Goal: Check status: Check status

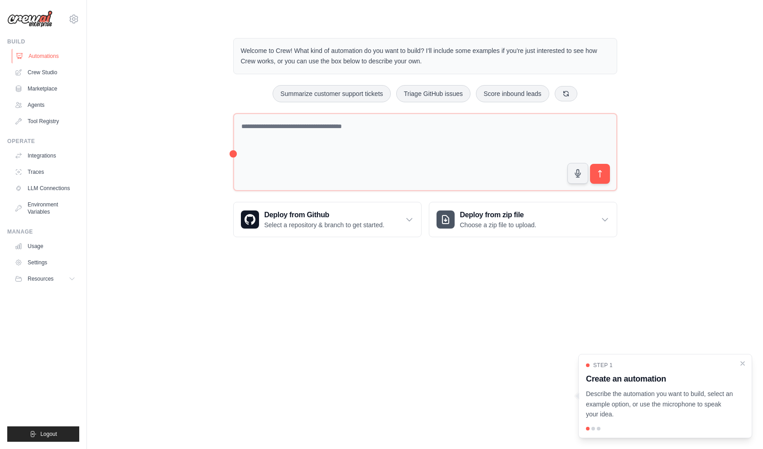
click at [46, 60] on link "Automations" at bounding box center [46, 56] width 68 height 14
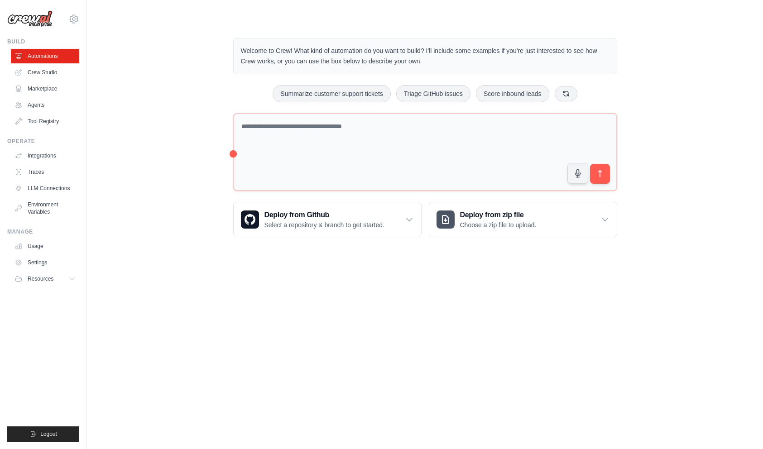
click at [43, 73] on link "Crew Studio" at bounding box center [45, 72] width 68 height 14
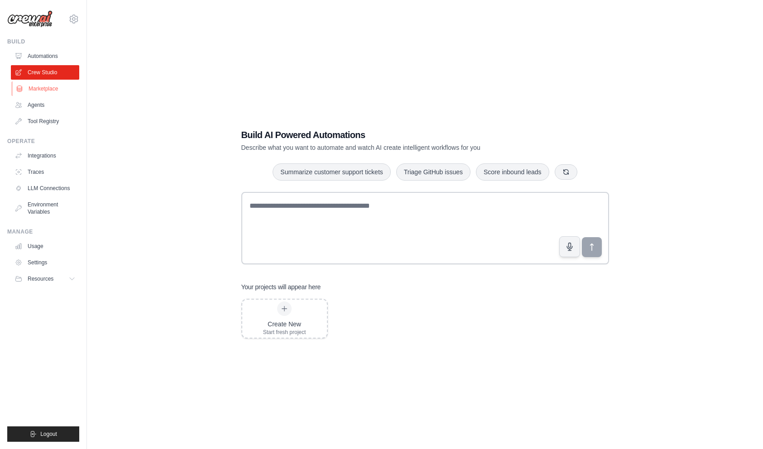
click at [45, 94] on link "Marketplace" at bounding box center [46, 88] width 68 height 14
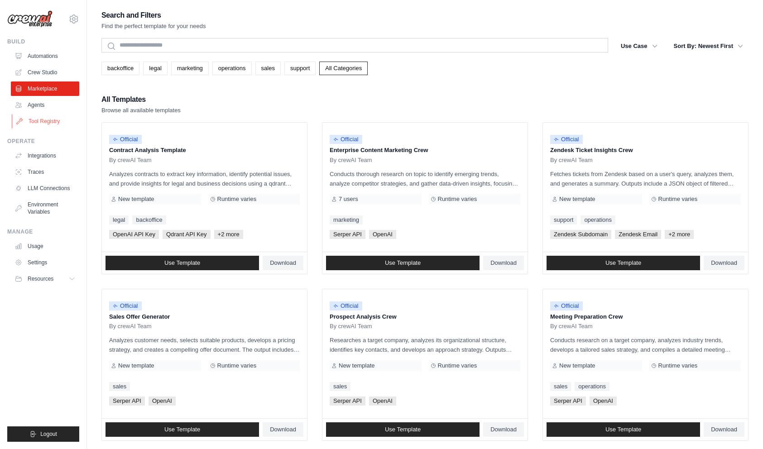
click at [45, 117] on link "Tool Registry" at bounding box center [46, 121] width 68 height 14
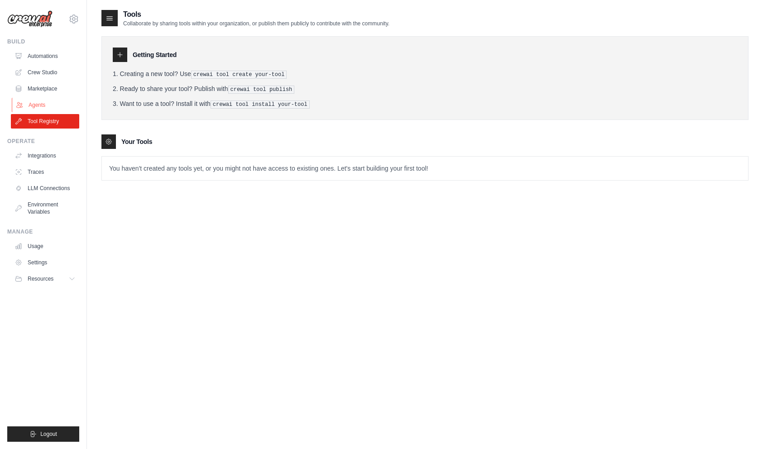
click at [49, 108] on link "Agents" at bounding box center [46, 105] width 68 height 14
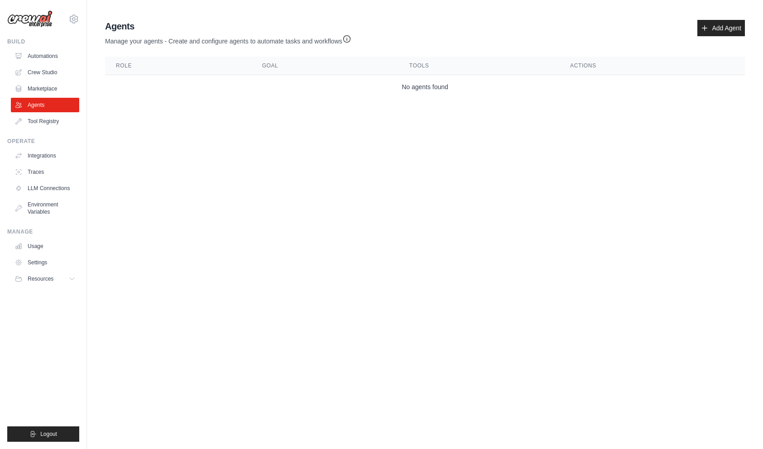
click at [49, 108] on link "Agents" at bounding box center [45, 105] width 68 height 14
click at [48, 162] on link "Integrations" at bounding box center [46, 155] width 68 height 14
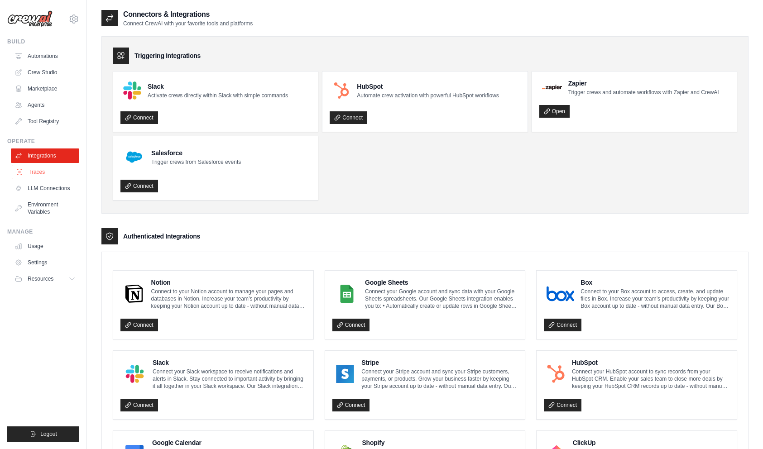
click at [41, 172] on link "Traces" at bounding box center [46, 172] width 68 height 14
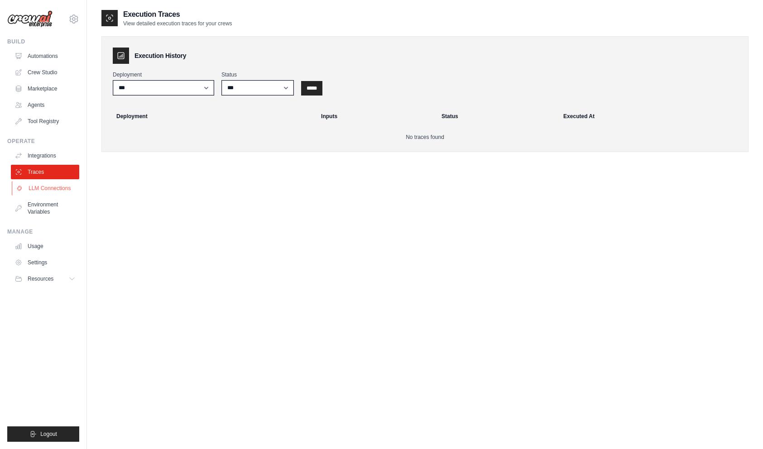
click at [38, 190] on link "LLM Connections" at bounding box center [46, 188] width 68 height 14
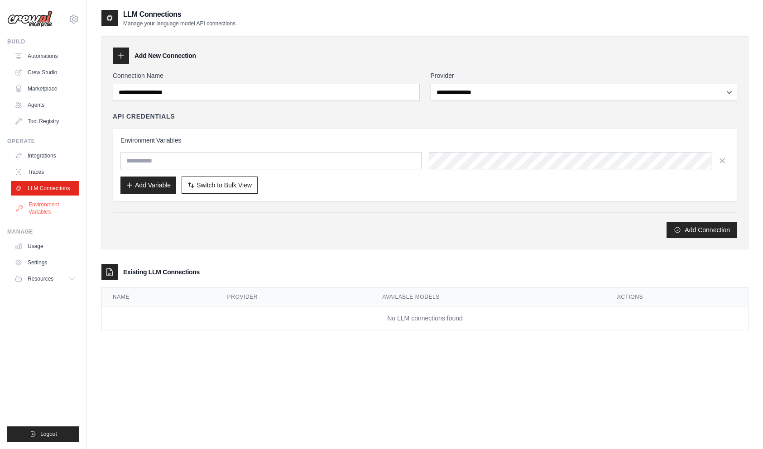
click at [38, 200] on link "Environment Variables" at bounding box center [46, 208] width 68 height 22
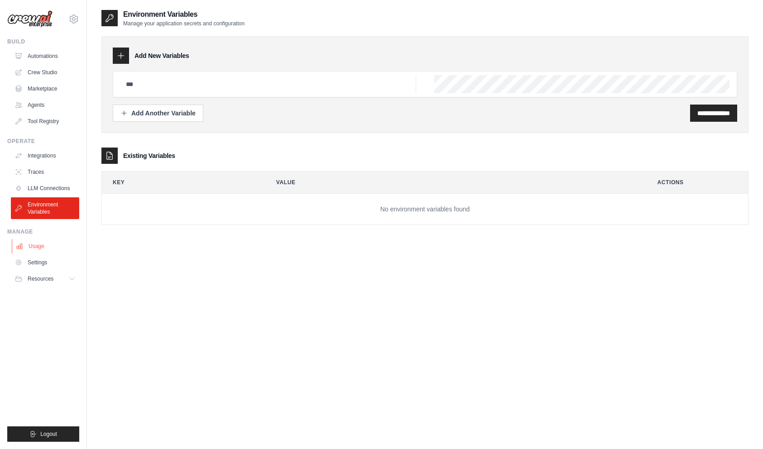
click at [38, 244] on link "Usage" at bounding box center [46, 246] width 68 height 14
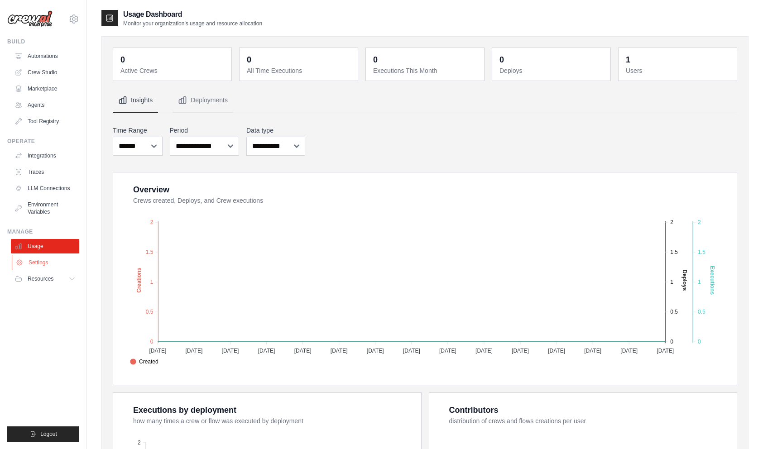
click at [38, 261] on link "Settings" at bounding box center [46, 262] width 68 height 14
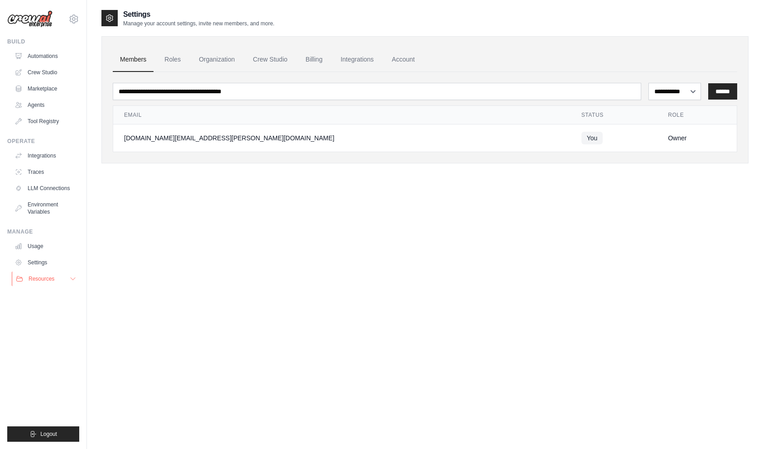
click at [40, 277] on span "Resources" at bounding box center [42, 278] width 26 height 7
click at [288, 298] on div "**********" at bounding box center [424, 233] width 647 height 449
click at [36, 54] on link "Automations" at bounding box center [46, 56] width 68 height 14
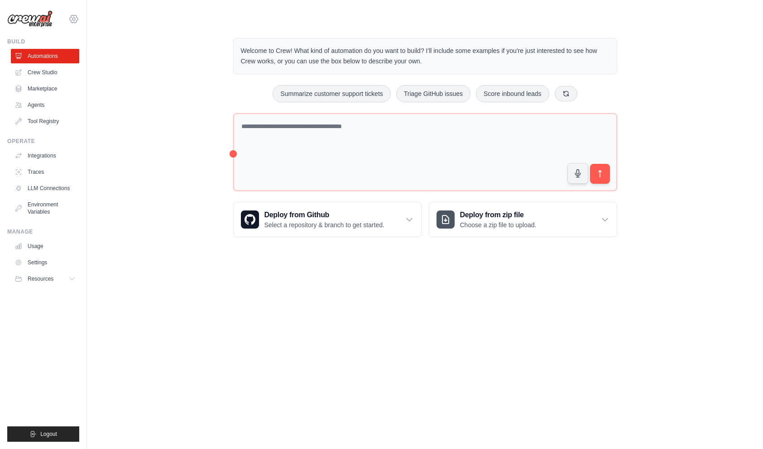
click at [68, 17] on icon at bounding box center [73, 19] width 11 height 11
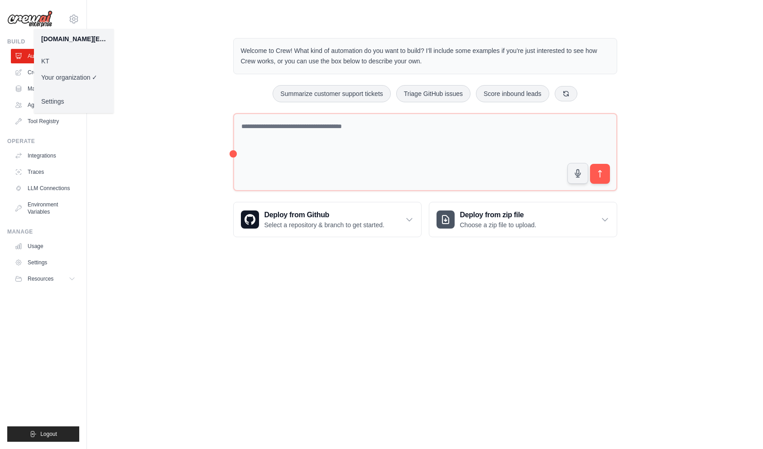
click at [67, 59] on link "KT" at bounding box center [74, 61] width 80 height 16
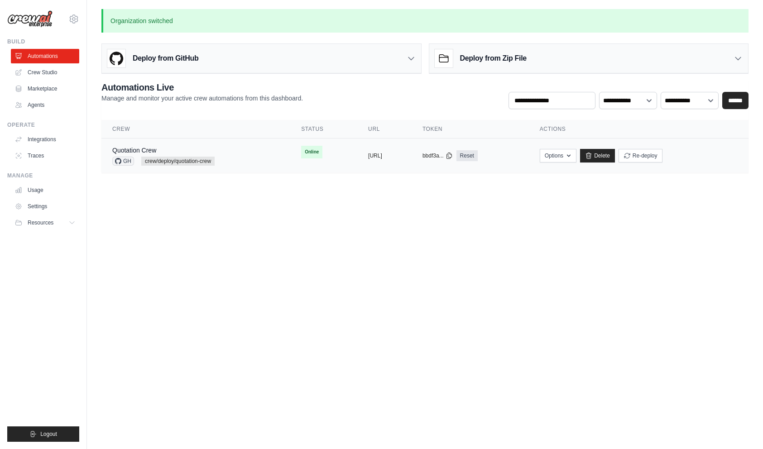
click at [154, 162] on span "crew/deploy/quotation-crew" at bounding box center [177, 161] width 73 height 9
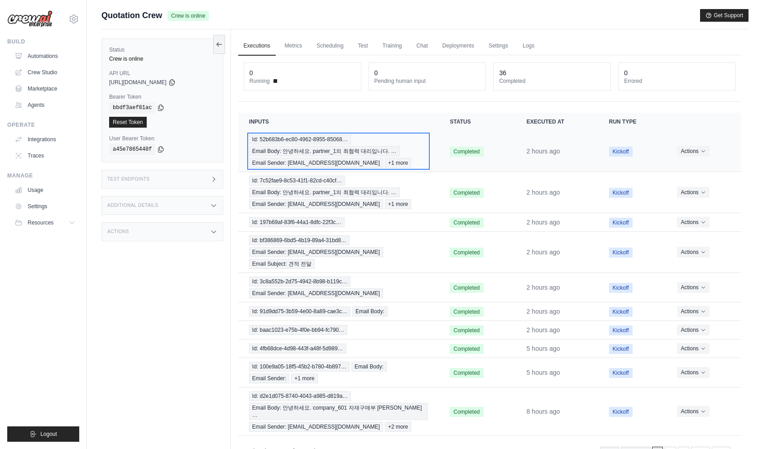
click at [336, 151] on span "Email Body: 안녕하세요. partner_1의 최협력 대리입니다. …" at bounding box center [324, 151] width 151 height 10
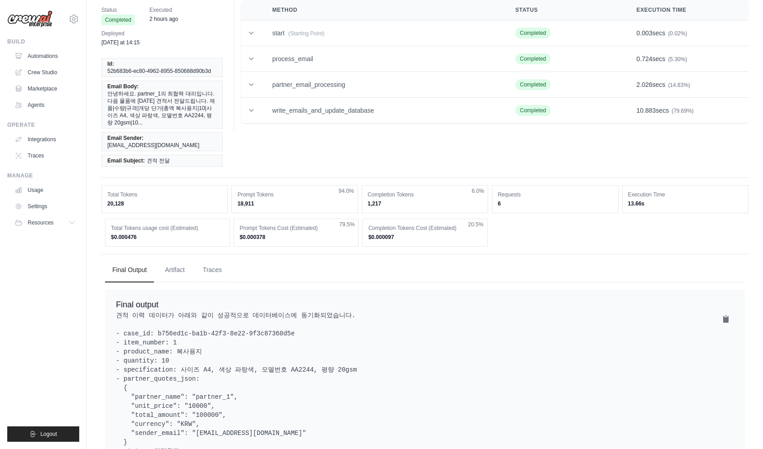
scroll to position [61, 0]
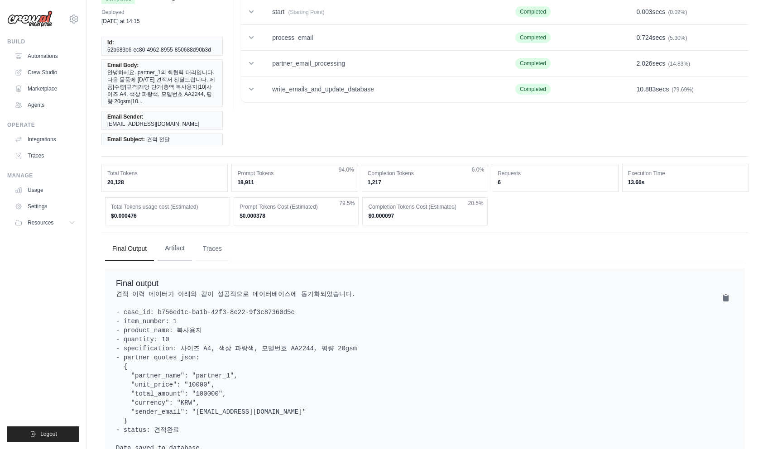
click at [173, 236] on button "Artifact" at bounding box center [174, 248] width 34 height 24
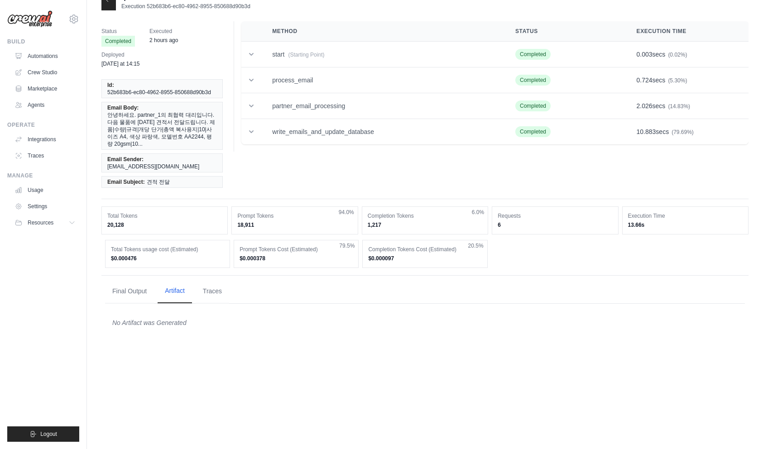
scroll to position [18, 0]
click at [219, 279] on button "Traces" at bounding box center [212, 291] width 33 height 24
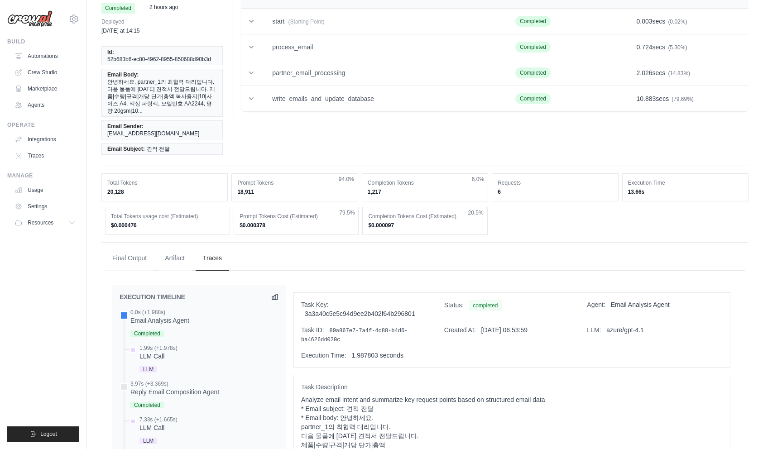
scroll to position [0, 0]
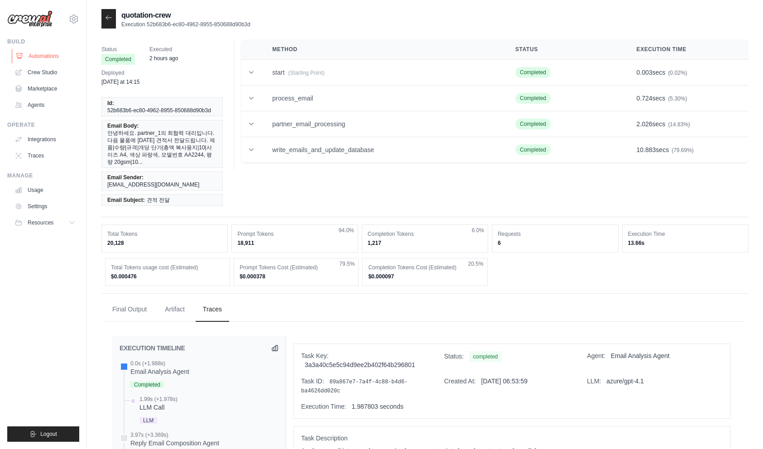
click at [57, 57] on link "Automations" at bounding box center [46, 56] width 68 height 14
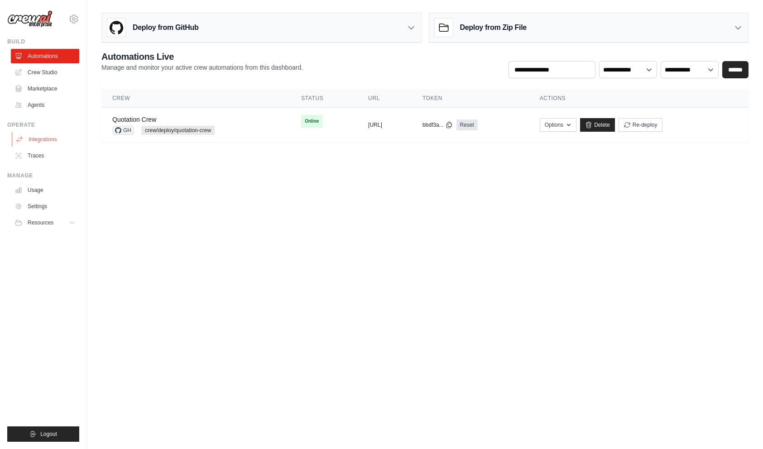
click at [52, 143] on link "Integrations" at bounding box center [46, 139] width 68 height 14
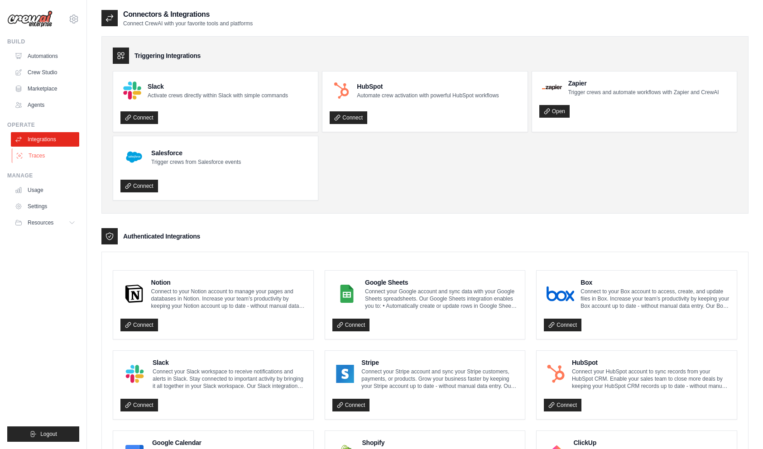
click at [47, 154] on link "Traces" at bounding box center [46, 155] width 68 height 14
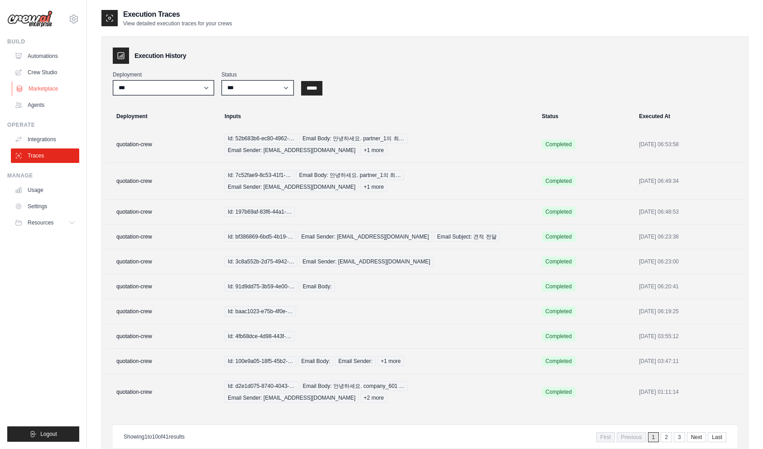
click at [50, 83] on link "Marketplace" at bounding box center [46, 88] width 68 height 14
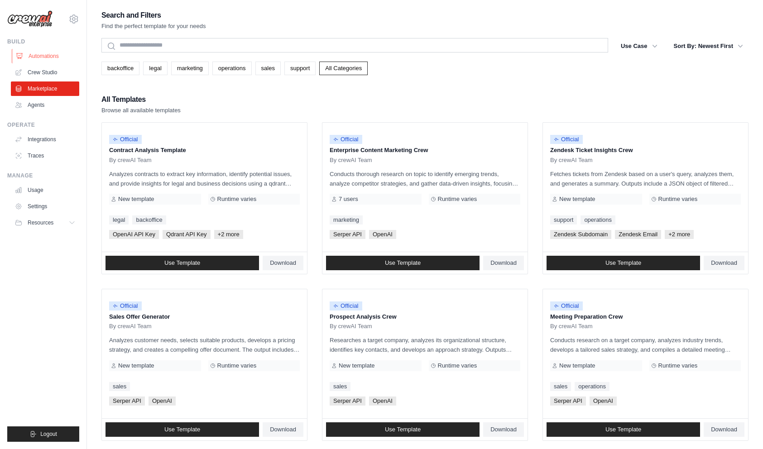
click at [55, 55] on link "Automations" at bounding box center [46, 56] width 68 height 14
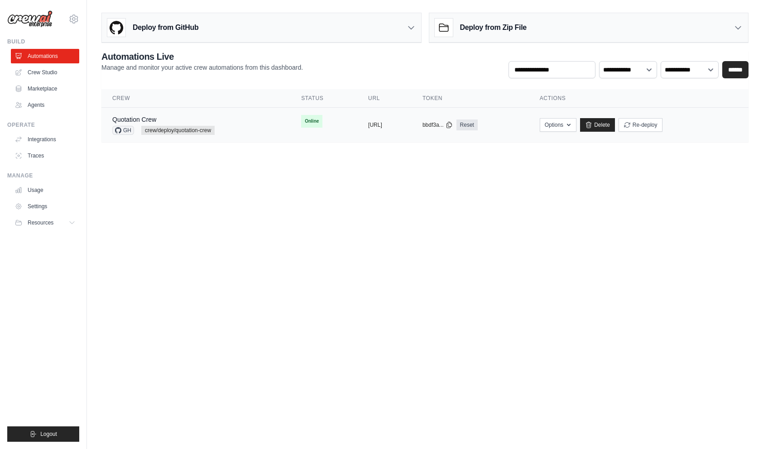
click at [162, 131] on span "crew/deploy/quotation-crew" at bounding box center [177, 130] width 73 height 9
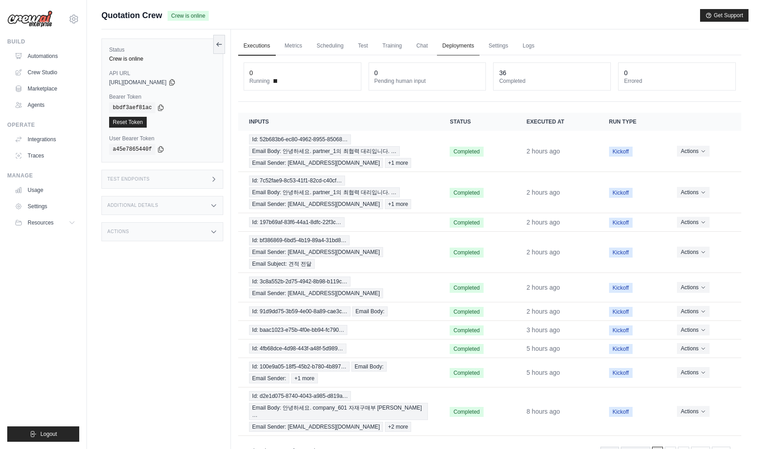
click at [460, 48] on link "Deployments" at bounding box center [458, 46] width 43 height 19
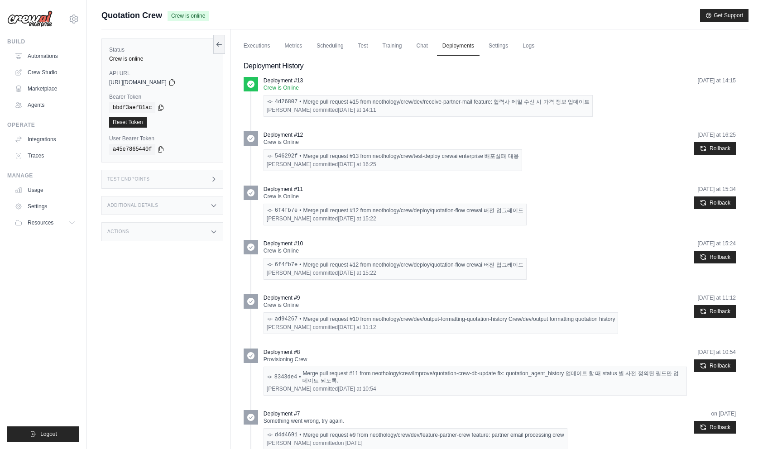
click at [305, 164] on div "namho kim committed Wednesday at 16:25" at bounding box center [393, 164] width 252 height 7
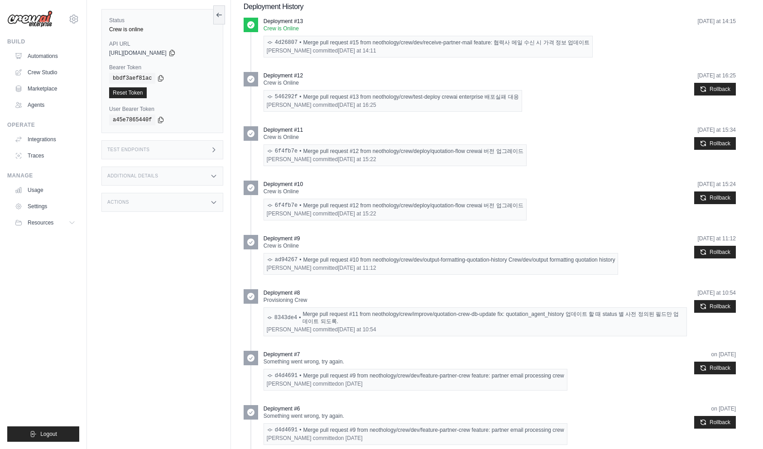
scroll to position [60, 0]
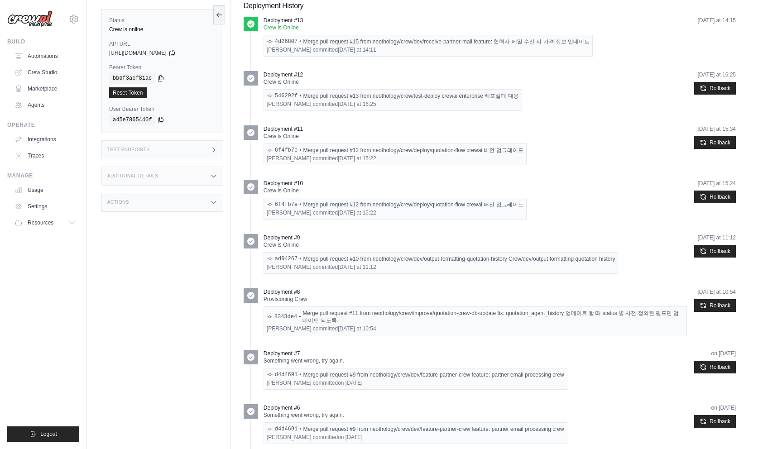
click at [325, 205] on div "6f4fb7e • Merge pull request #12 from neothology/crew/deploy/quotation-flow cre…" at bounding box center [395, 204] width 257 height 7
click at [271, 206] on icon at bounding box center [270, 204] width 6 height 6
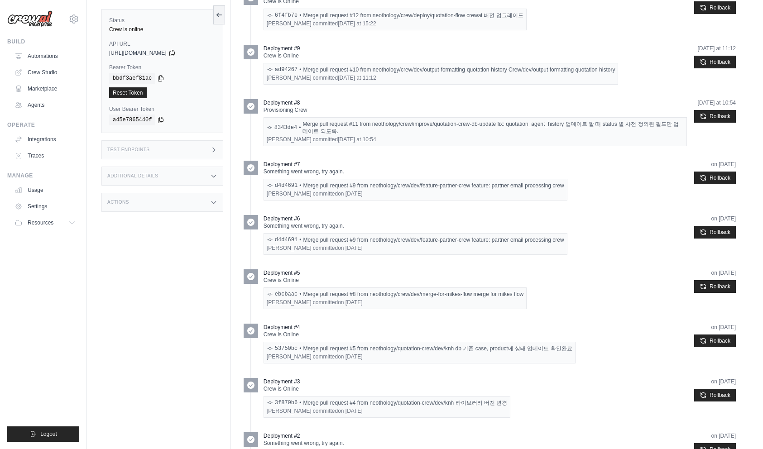
scroll to position [348, 0]
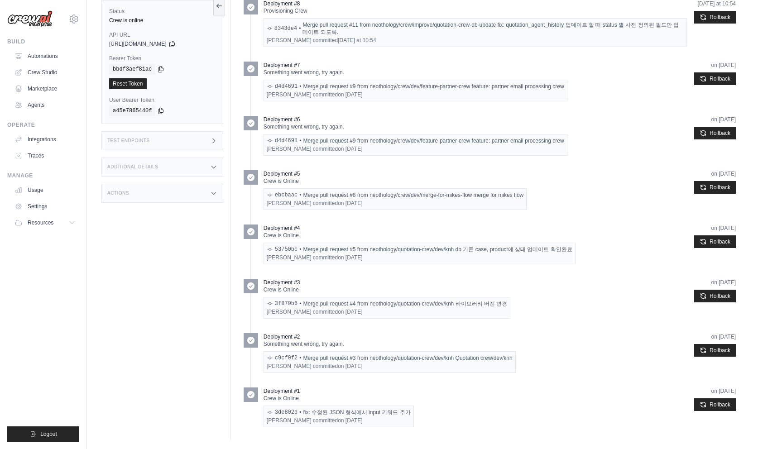
click at [308, 304] on div "3f870b6 • Merge pull request #4 from neothology/quotation-crew/dev/knh 라이브러리 버전…" at bounding box center [387, 303] width 241 height 7
click at [252, 288] on icon at bounding box center [250, 285] width 7 height 7
click at [249, 284] on icon at bounding box center [250, 285] width 7 height 7
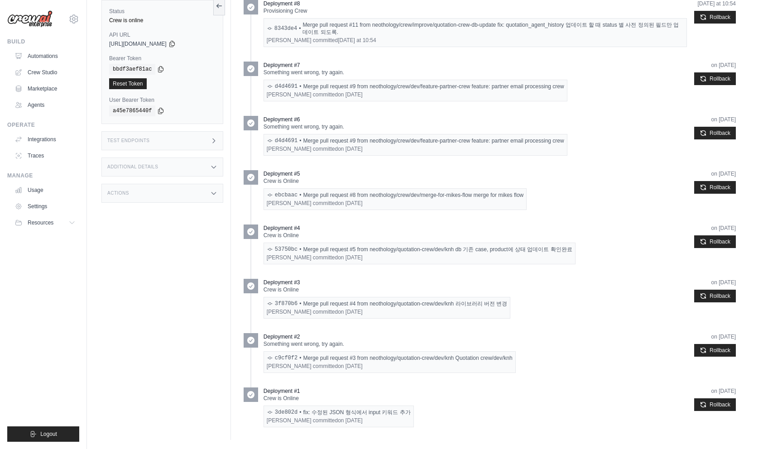
click at [269, 304] on icon at bounding box center [269, 303] width 5 height 3
click at [347, 304] on div "3f870b6 • Merge pull request #4 from neothology/quotation-crew/dev/knh 라이브러리 버전…" at bounding box center [387, 303] width 241 height 7
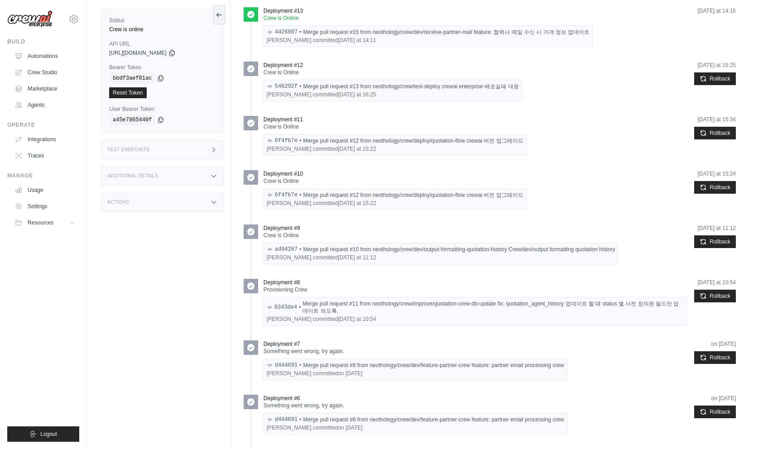
scroll to position [0, 0]
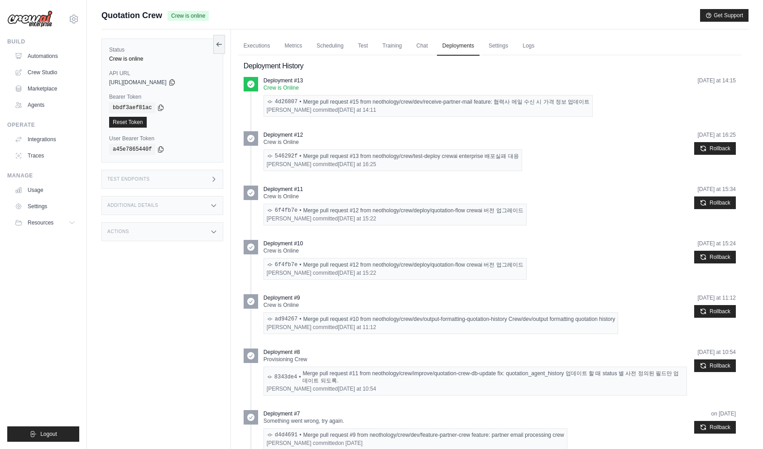
click at [251, 87] on icon at bounding box center [250, 84] width 7 height 7
click at [338, 108] on time "Thursday at 14:11" at bounding box center [357, 110] width 38 height 6
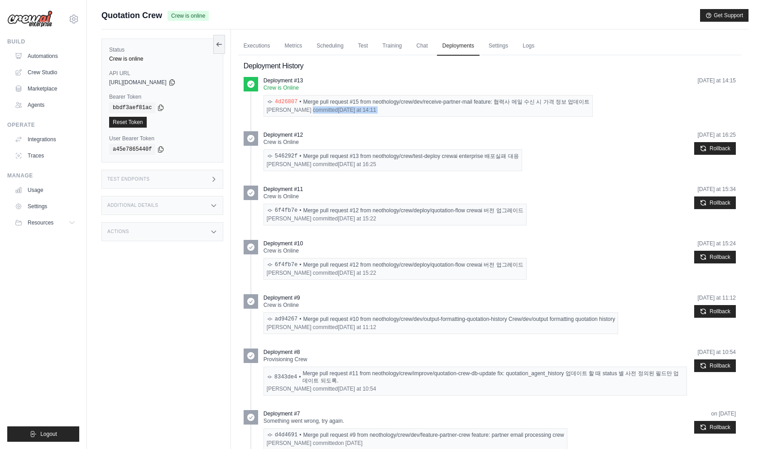
click at [286, 100] on link "4d26807" at bounding box center [286, 101] width 23 height 7
click at [289, 198] on p "Crew is Online" at bounding box center [394, 196] width 263 height 7
click at [287, 208] on link "6f4fb7e" at bounding box center [286, 210] width 23 height 7
click at [246, 67] on h2 "Deployment History" at bounding box center [489, 66] width 492 height 11
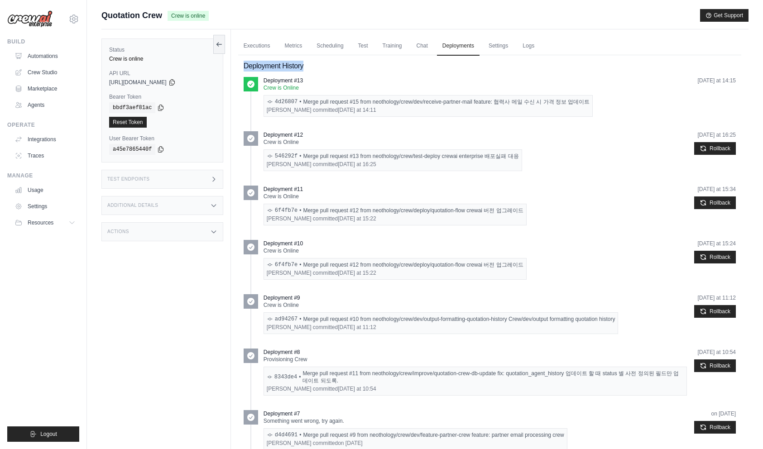
click at [246, 67] on h2 "Deployment History" at bounding box center [489, 66] width 492 height 11
click at [249, 84] on icon at bounding box center [250, 84] width 9 height 9
click at [188, 284] on div "Status Crew is online API URL copied https://s1-crewai-97689c9b-2f83-47bb-bee0-…" at bounding box center [165, 253] width 129 height 449
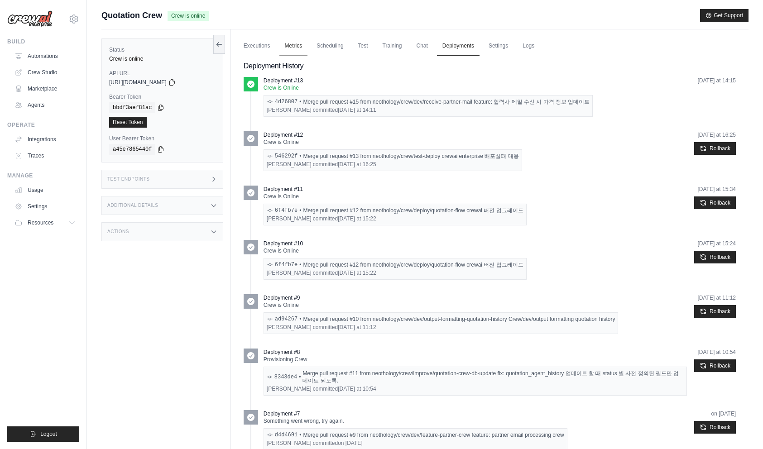
click at [290, 48] on link "Metrics" at bounding box center [293, 46] width 29 height 19
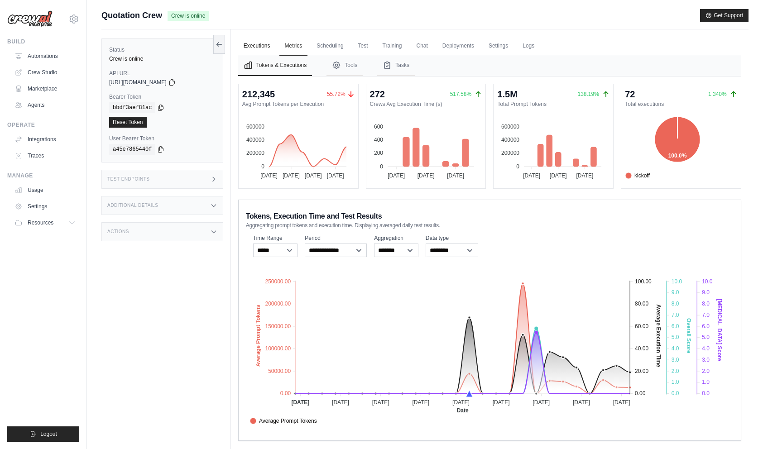
click at [259, 51] on link "Executions" at bounding box center [257, 46] width 38 height 19
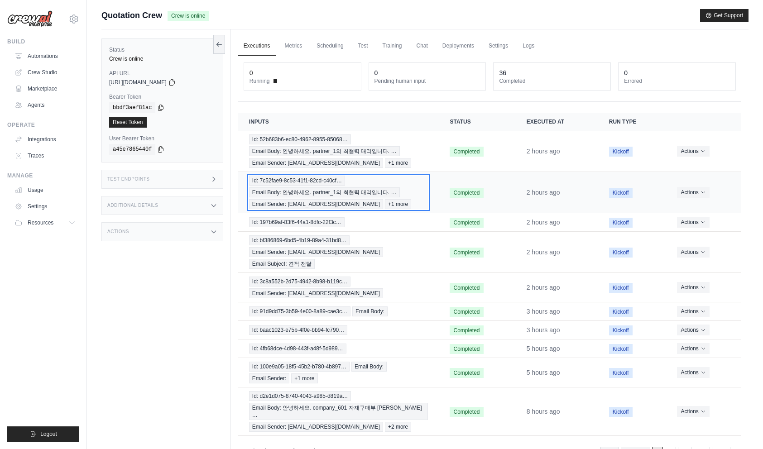
click at [311, 188] on span "Email Body: 안녕하세요. partner_1의 최협력 대리입니다. …" at bounding box center [324, 192] width 151 height 10
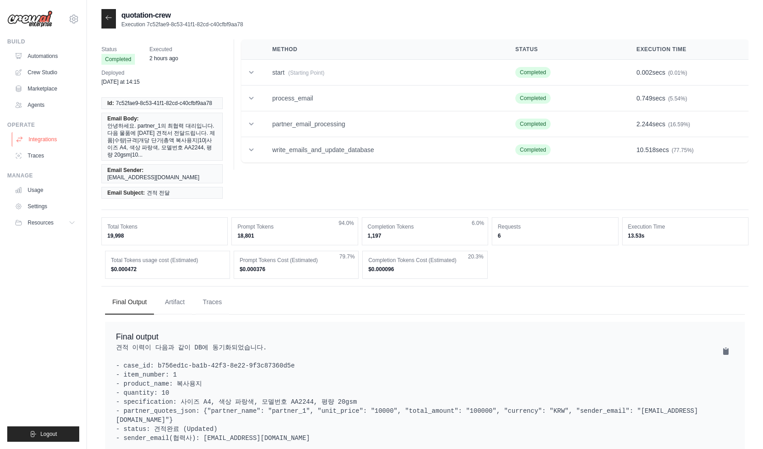
click at [52, 142] on link "Integrations" at bounding box center [46, 139] width 68 height 14
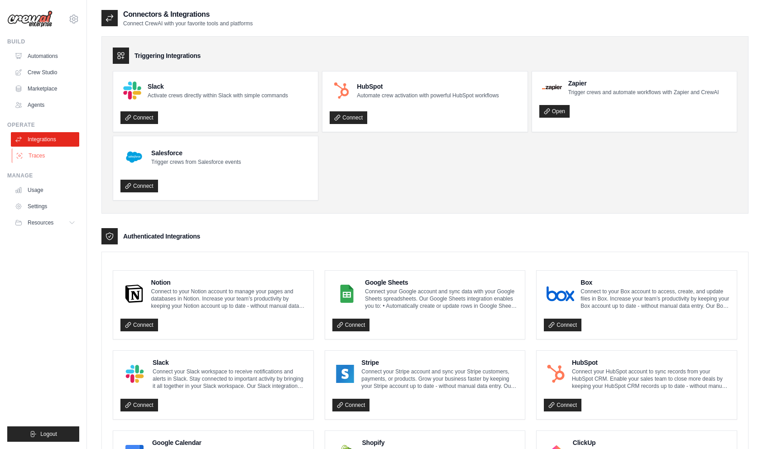
click at [48, 157] on link "Traces" at bounding box center [46, 155] width 68 height 14
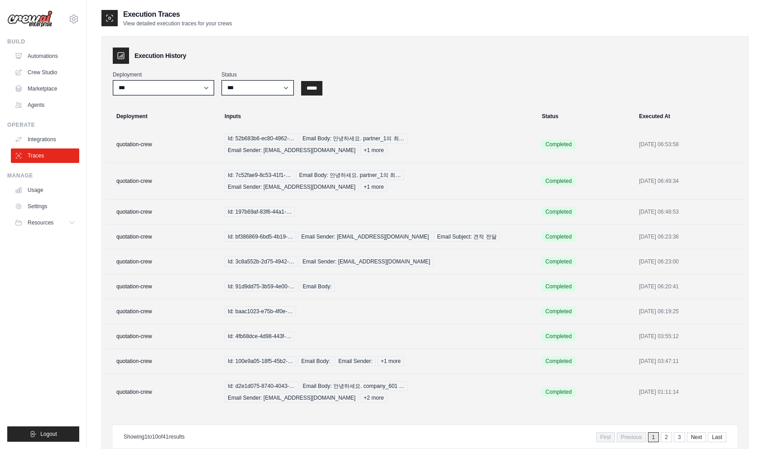
click at [440, 102] on div "**********" at bounding box center [424, 247] width 647 height 423
click at [384, 144] on td "Id: 52b683b6-ec80-4962-… Email Body: 안녕하세요. partner_1의 최… Email Sender: [EMAIL_…" at bounding box center [377, 144] width 317 height 37
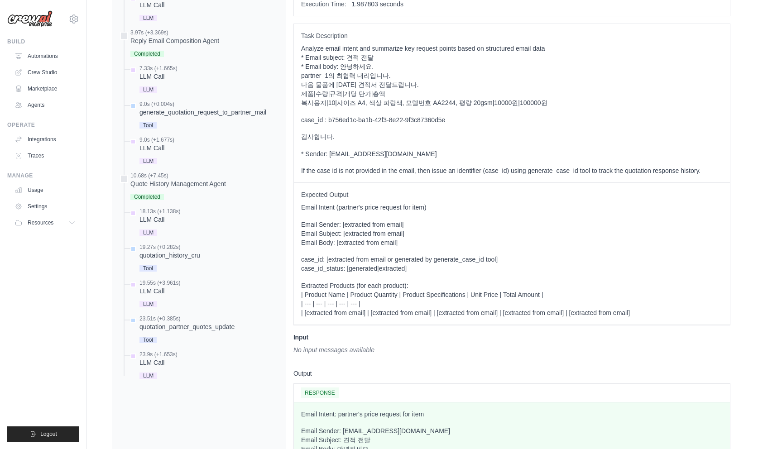
scroll to position [404, 0]
click at [423, 201] on div "Email Intent (partner's price request for item) Email Sender: [extracted from e…" at bounding box center [511, 258] width 421 height 115
click at [411, 218] on p "Email Sender: [extracted from email] Email Subject: [extracted from email] Emai…" at bounding box center [511, 231] width 421 height 27
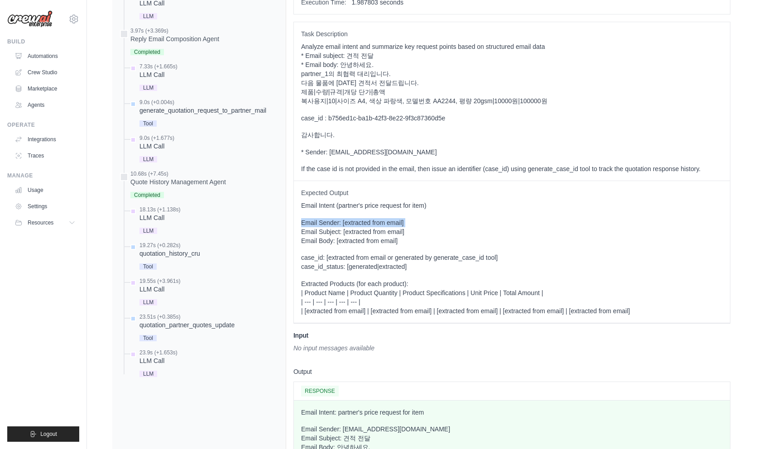
click at [411, 218] on p "Email Sender: [extracted from email] Email Subject: [extracted from email] Emai…" at bounding box center [511, 231] width 421 height 27
